Goal: Information Seeking & Learning: Learn about a topic

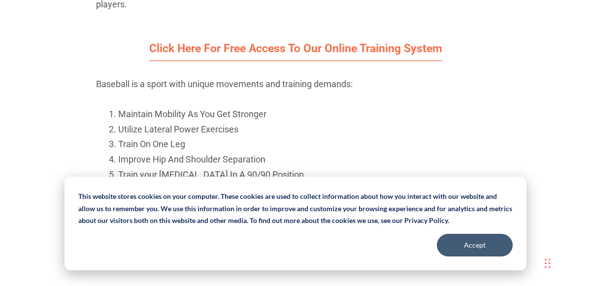
scroll to position [908, 0]
click at [487, 246] on button "Accept" at bounding box center [475, 245] width 76 height 23
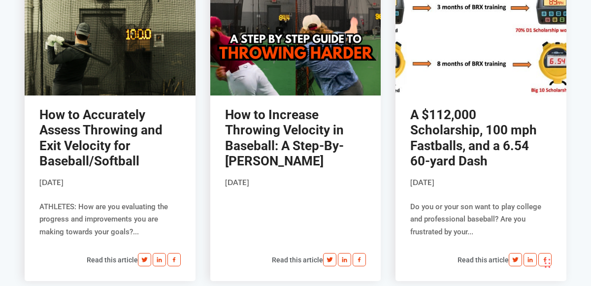
scroll to position [5209, 0]
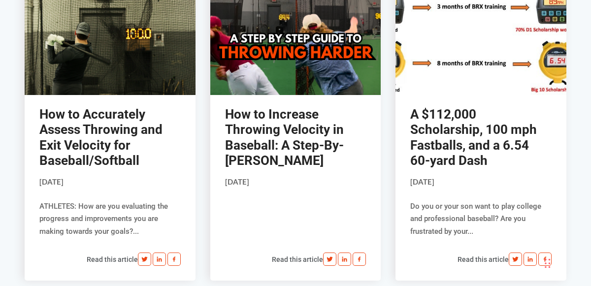
click at [360, 89] on link at bounding box center [295, 41] width 171 height 107
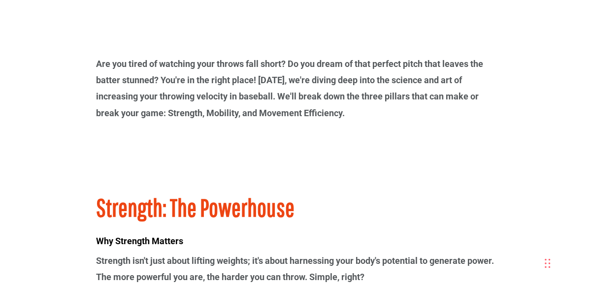
scroll to position [654, 0]
